Goal: Information Seeking & Learning: Learn about a topic

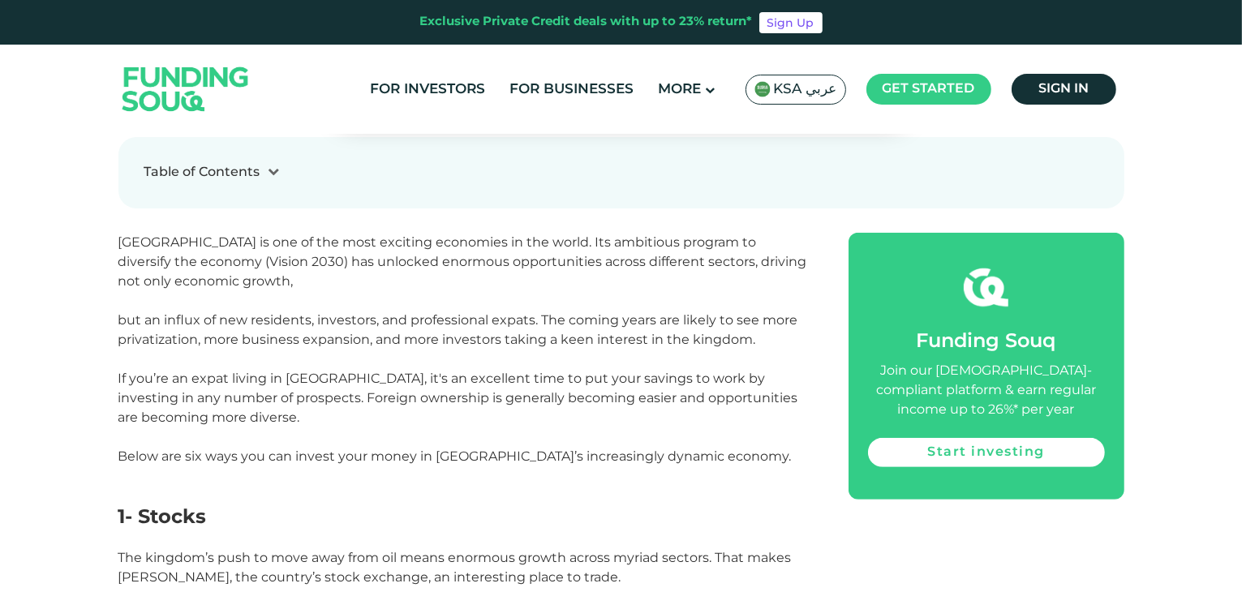
scroll to position [649, 0]
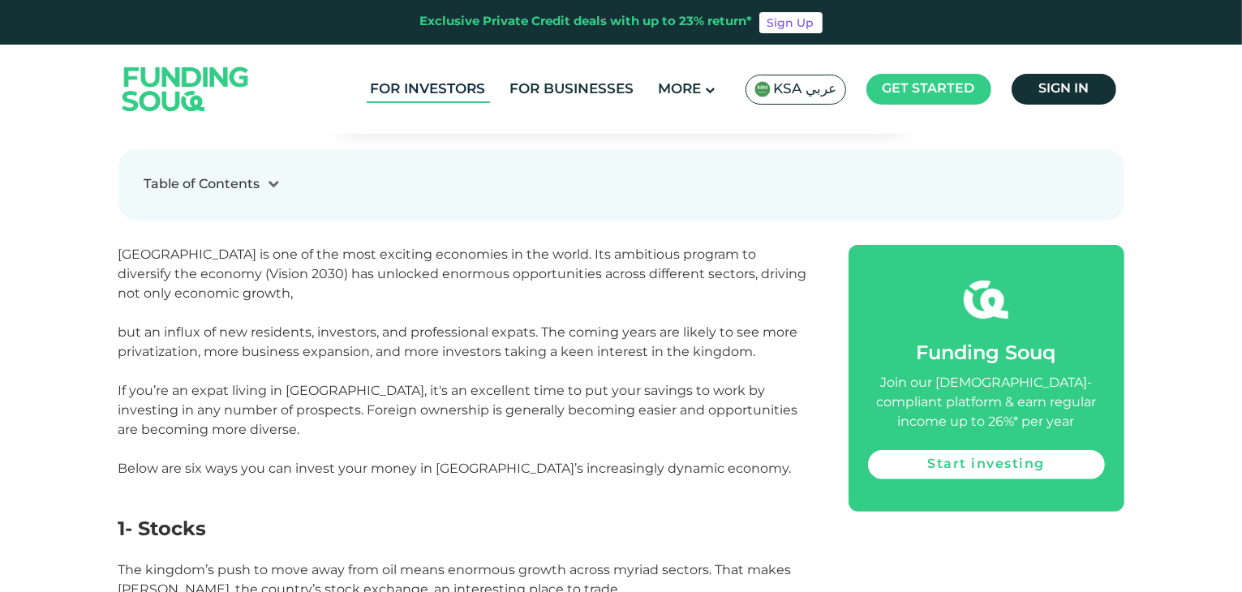
click at [431, 91] on link "For Investors" at bounding box center [428, 89] width 123 height 27
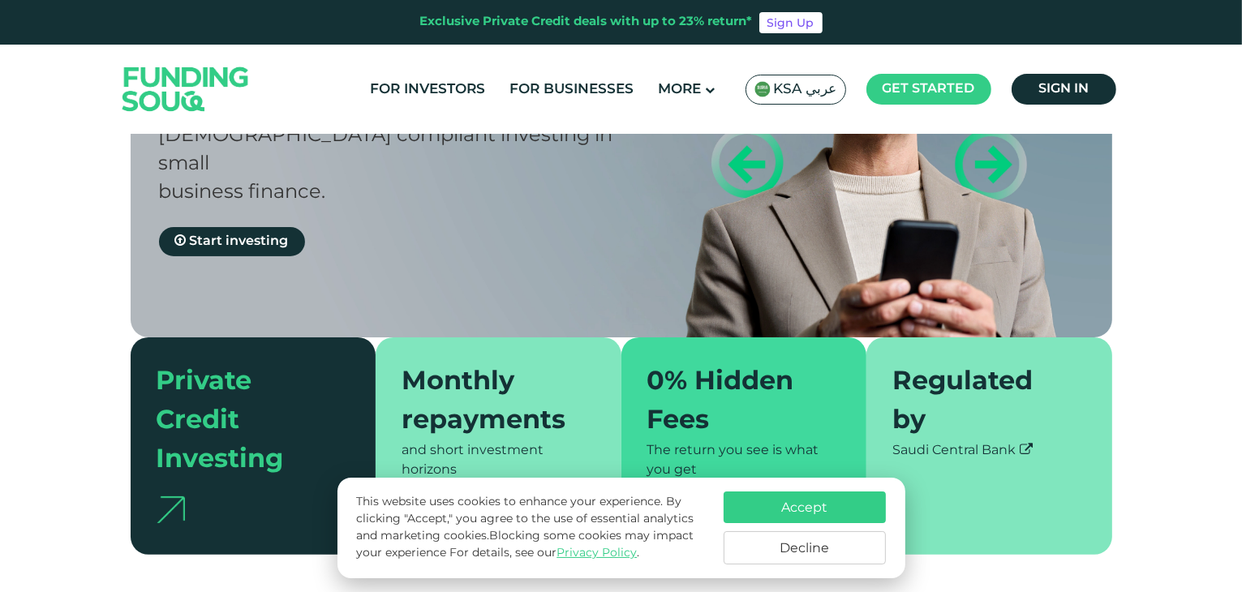
scroll to position [243, 0]
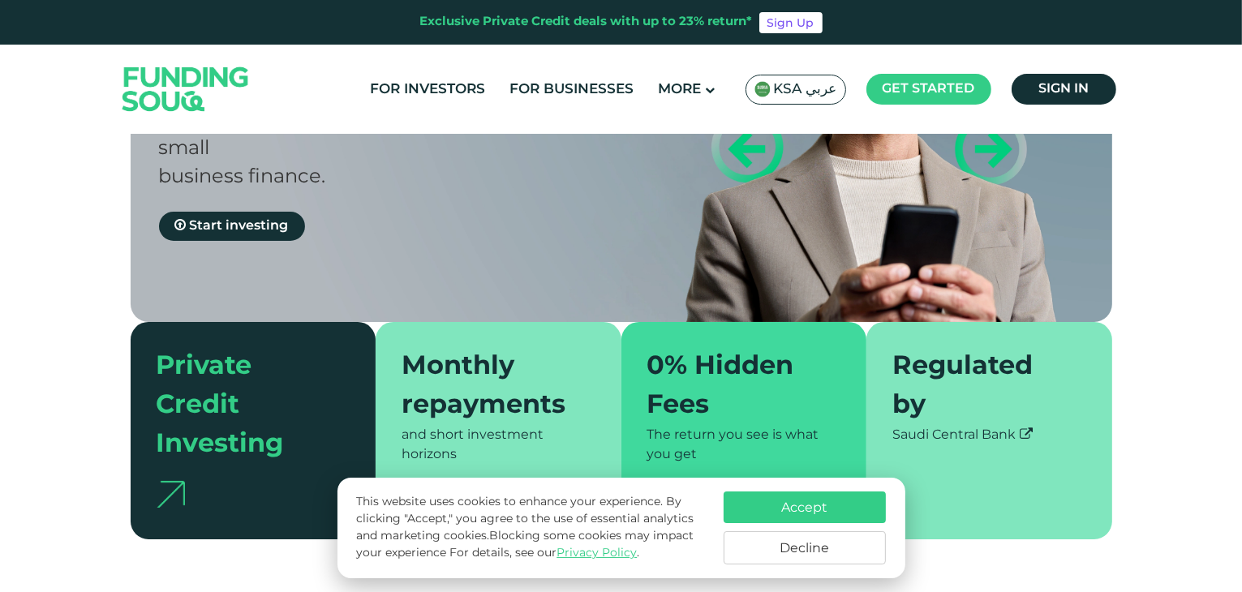
click at [832, 513] on button "Accept" at bounding box center [805, 508] width 162 height 32
